Goal: Task Accomplishment & Management: Manage account settings

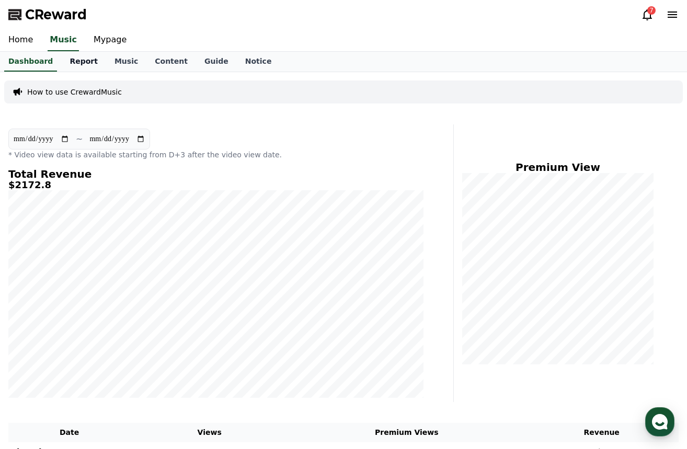
click at [76, 60] on link "Report" at bounding box center [83, 62] width 45 height 20
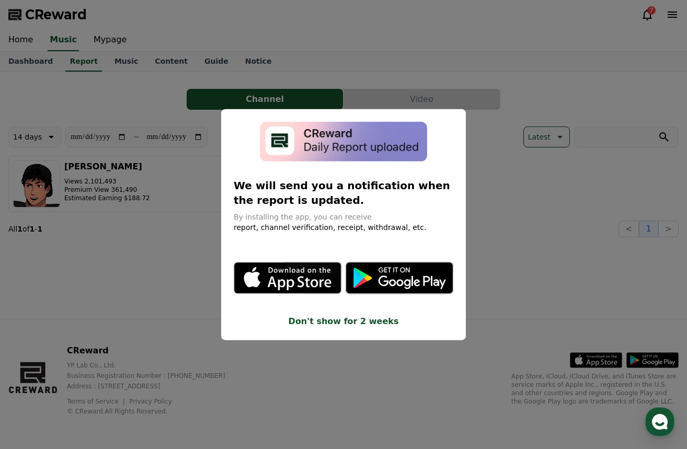
click at [174, 242] on button "close modal" at bounding box center [343, 224] width 687 height 449
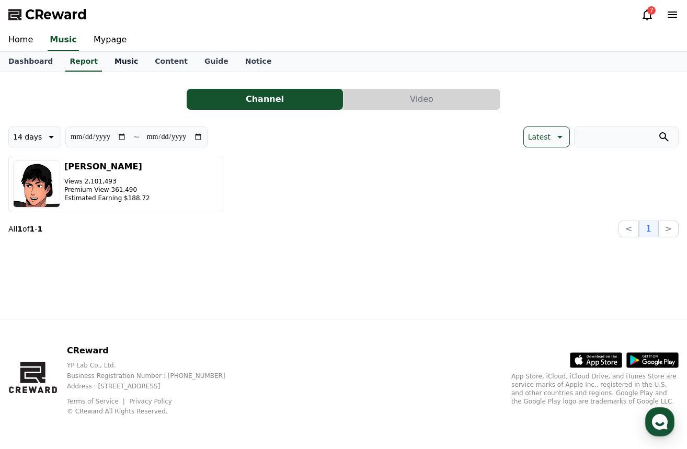
click at [116, 63] on link "Music" at bounding box center [126, 62] width 40 height 20
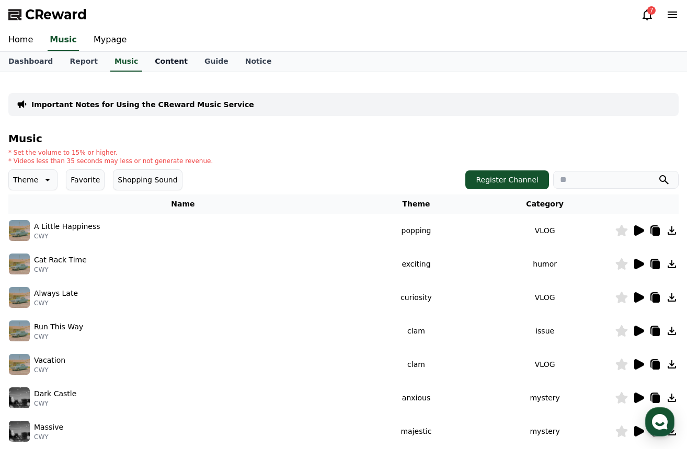
click at [164, 63] on link "Content" at bounding box center [171, 62] width 50 height 20
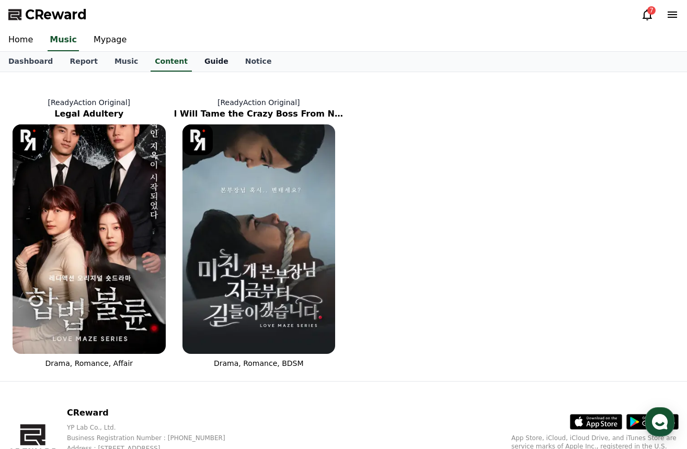
click at [200, 56] on link "Guide" at bounding box center [216, 62] width 41 height 20
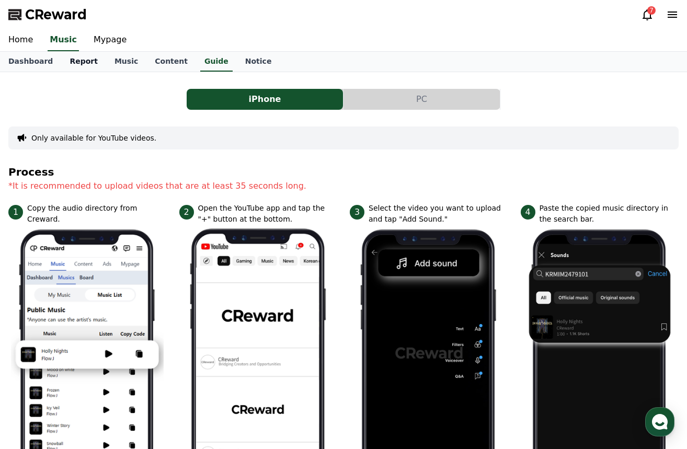
click at [78, 60] on link "Report" at bounding box center [83, 62] width 45 height 20
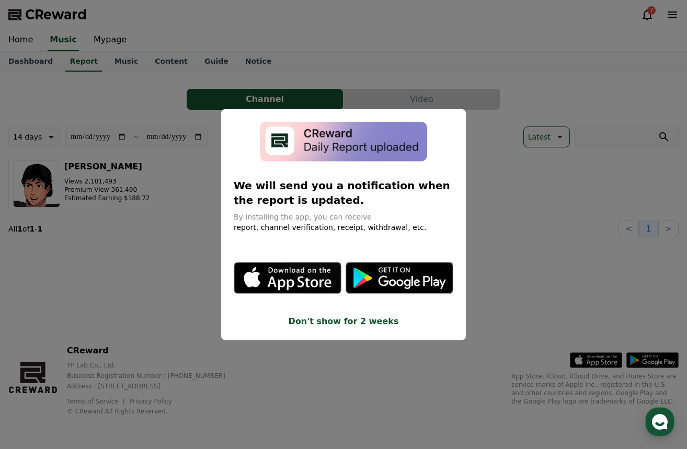
click at [349, 315] on button "Don't show for 2 weeks" at bounding box center [344, 321] width 220 height 13
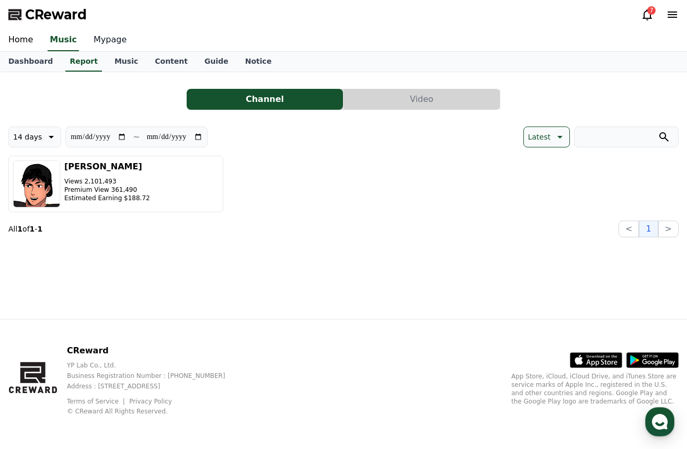
click at [110, 39] on link "Mypage" at bounding box center [110, 40] width 50 height 22
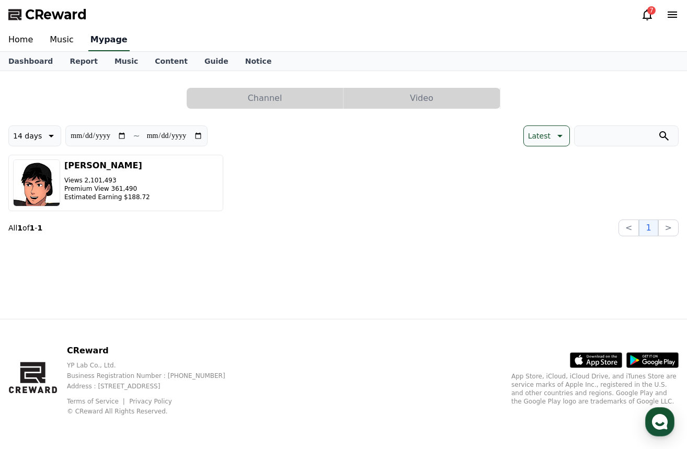
select select "**********"
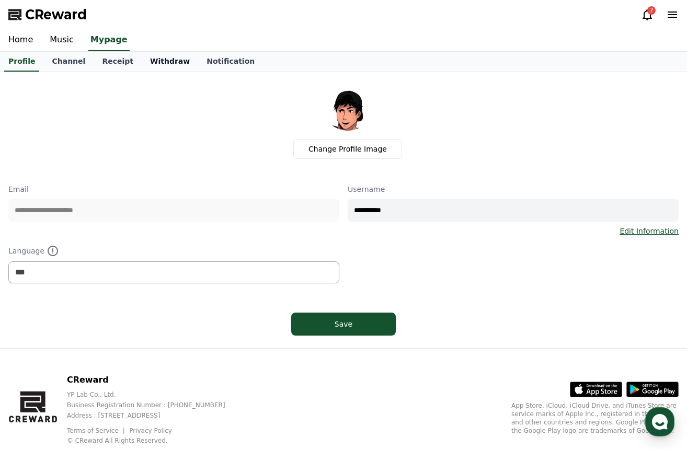
click at [157, 60] on link "Withdraw" at bounding box center [170, 62] width 56 height 20
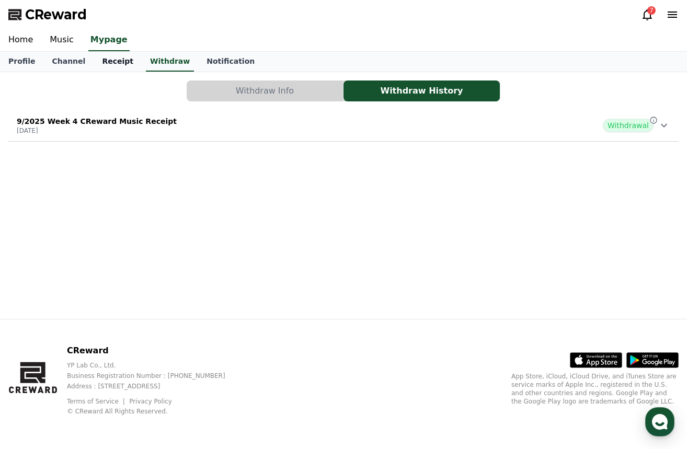
click at [113, 65] on link "Receipt" at bounding box center [118, 62] width 48 height 20
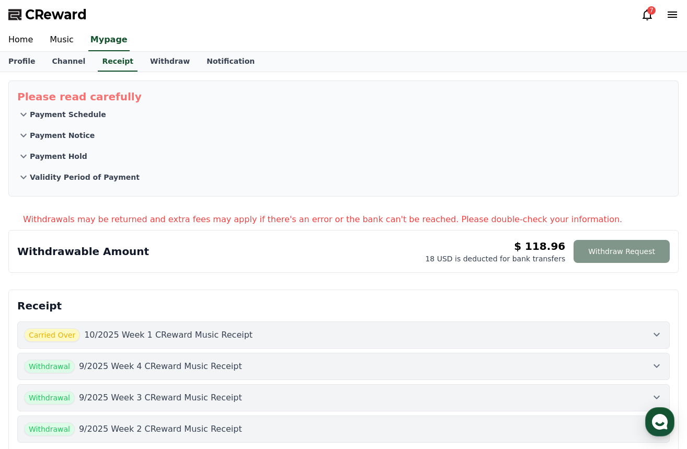
click at [610, 252] on button "Withdraw Request" at bounding box center [622, 251] width 96 height 23
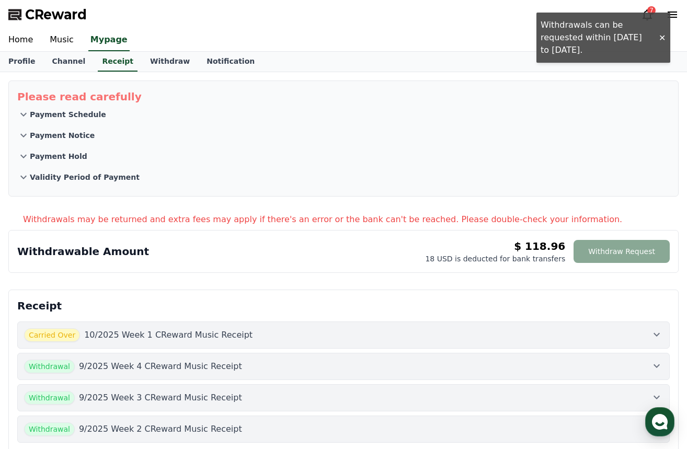
click at [661, 39] on div "Home Music Mypage" at bounding box center [343, 40] width 687 height 22
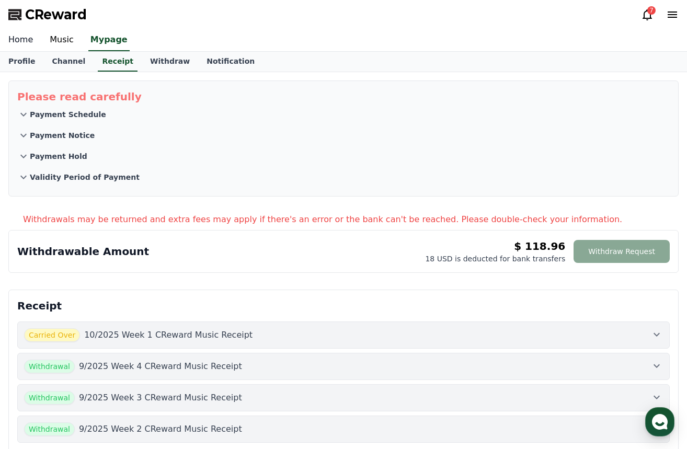
click at [29, 42] on link "Home" at bounding box center [20, 40] width 41 height 22
